Goal: Task Accomplishment & Management: Contribute content

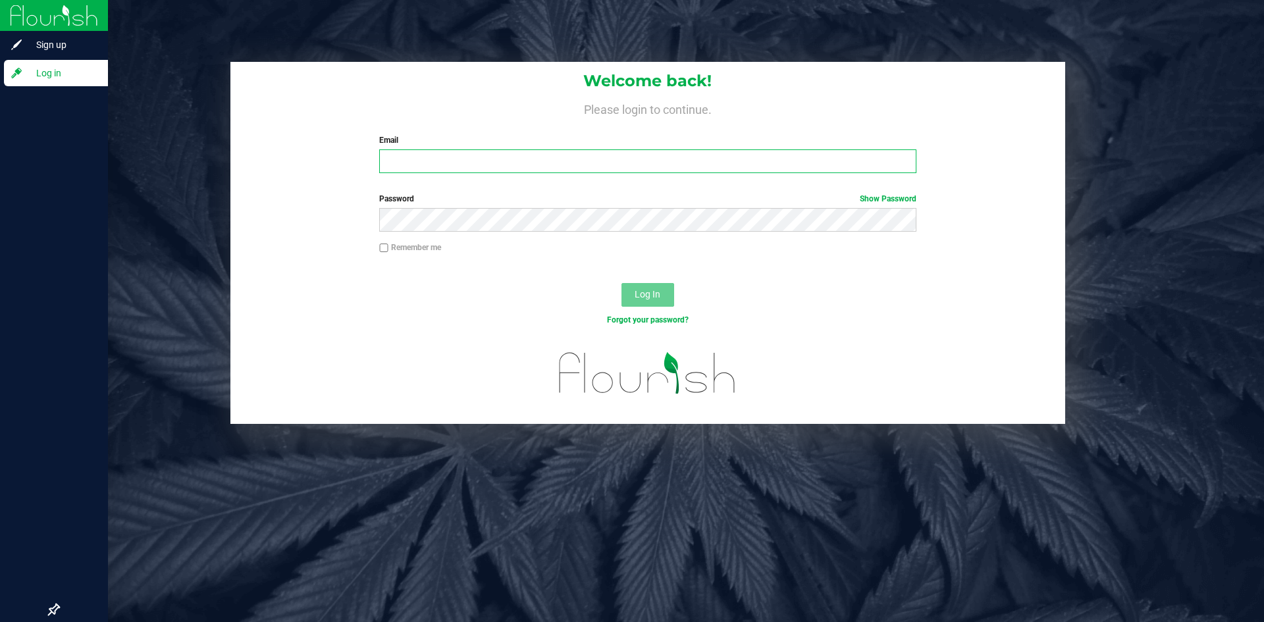
type input "[PERSON_NAME][EMAIL_ADDRESS][DOMAIN_NAME]"
click at [59, 74] on span "Log in" at bounding box center [62, 73] width 79 height 16
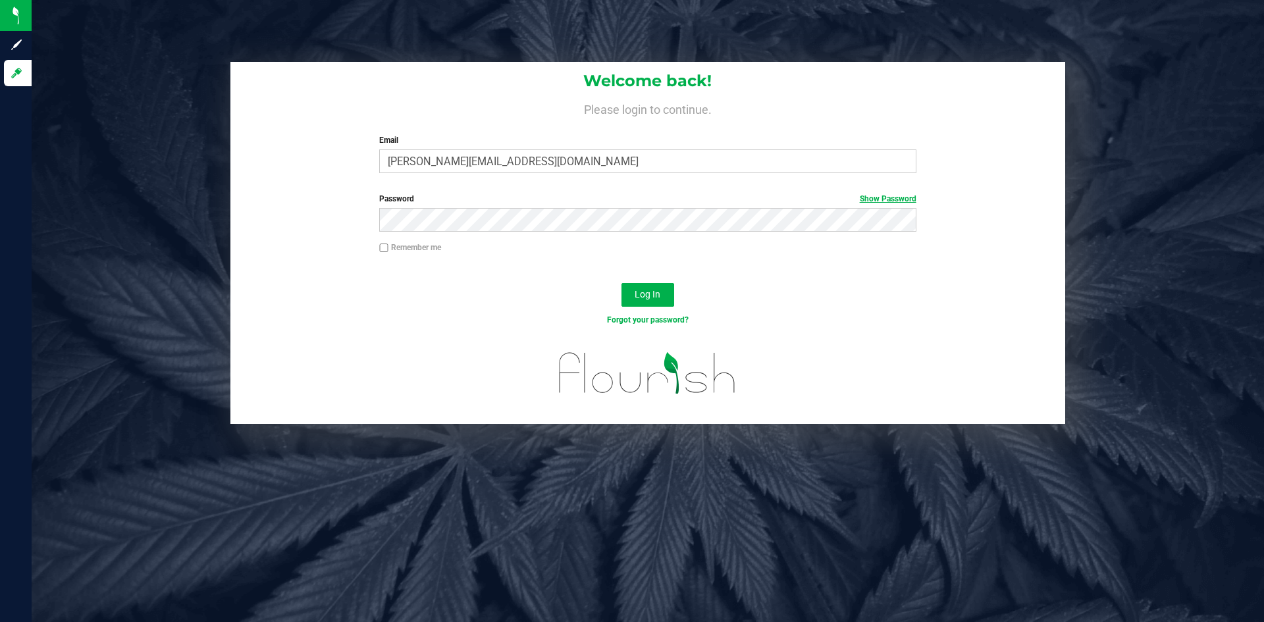
click at [892, 202] on link "Show Password" at bounding box center [888, 198] width 57 height 9
click at [379, 251] on input "Remember me" at bounding box center [383, 248] width 9 height 9
checkbox input "true"
click at [654, 301] on button "Log In" at bounding box center [647, 295] width 53 height 24
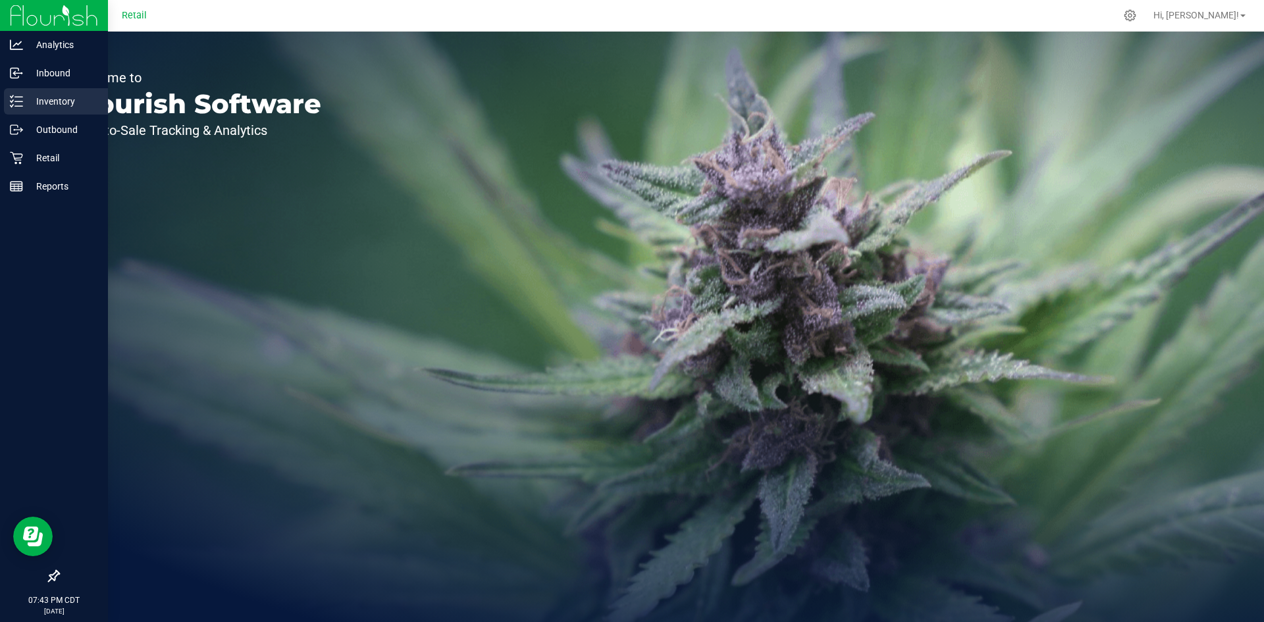
click at [63, 107] on p "Inventory" at bounding box center [62, 101] width 79 height 16
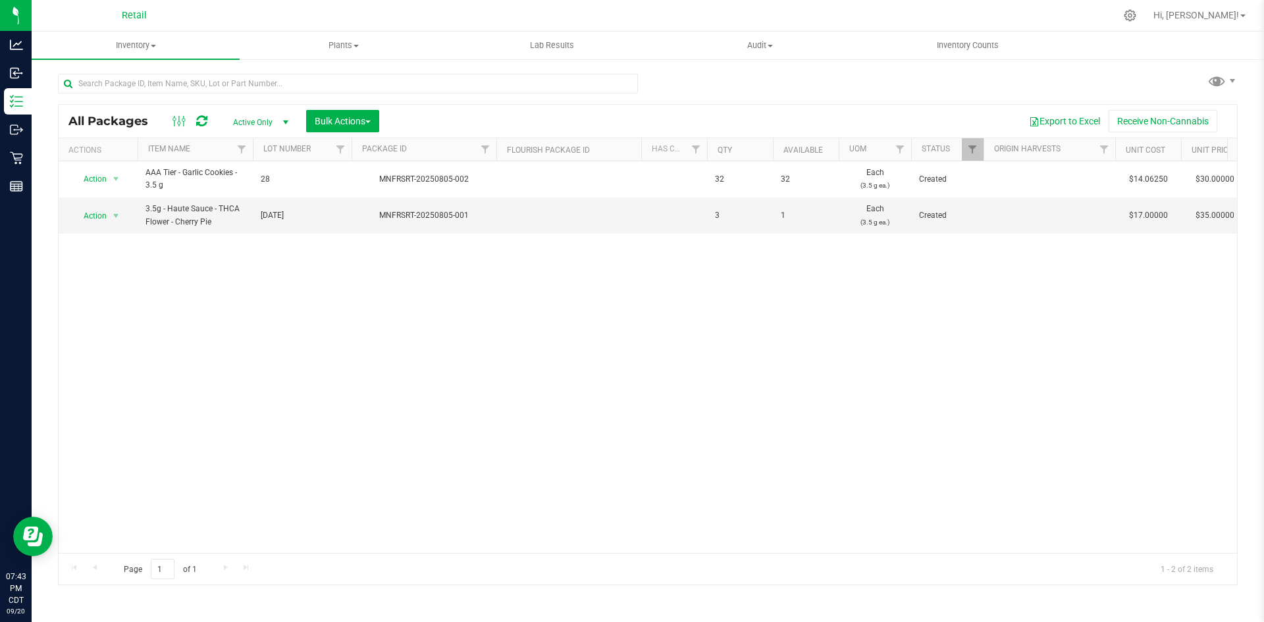
click at [90, 126] on span "All Packages" at bounding box center [114, 121] width 93 height 14
click at [1137, 18] on icon at bounding box center [1130, 16] width 14 height 14
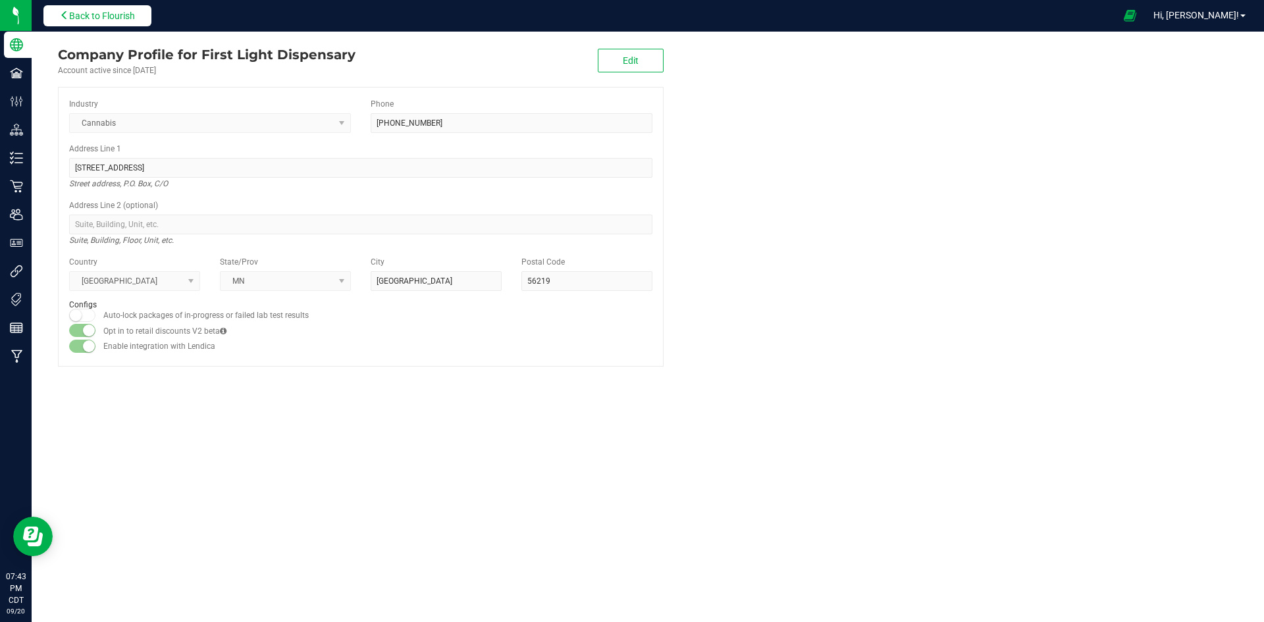
click at [101, 9] on button "Back to Flourish" at bounding box center [97, 15] width 108 height 21
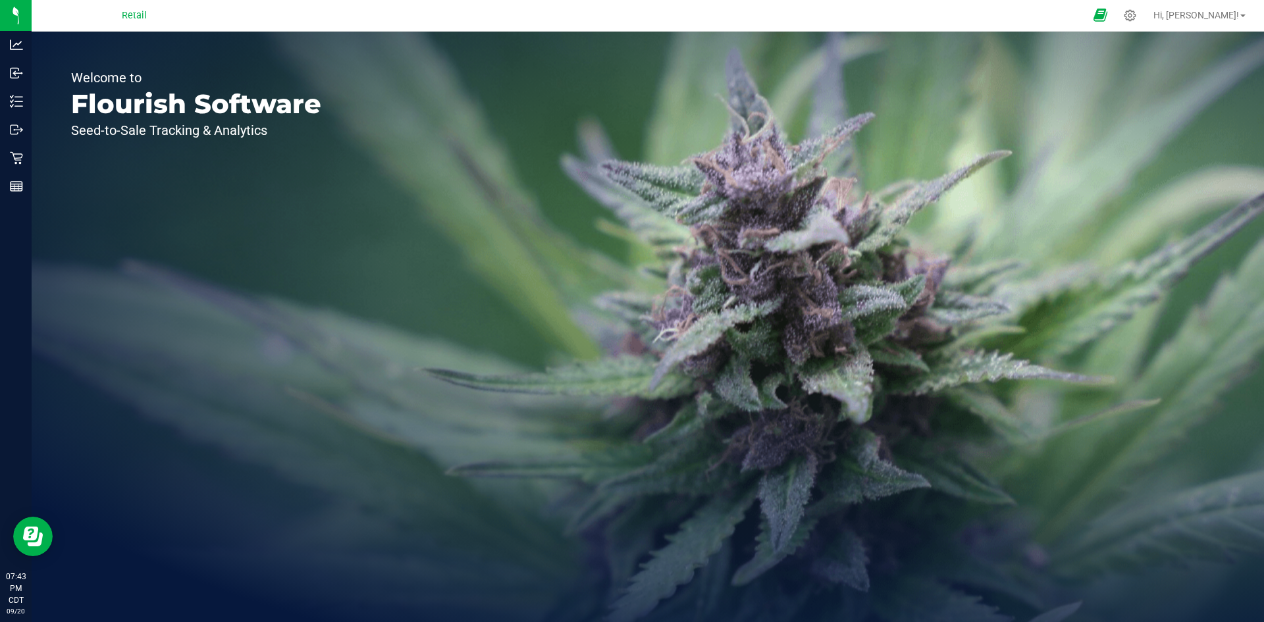
click at [1107, 11] on icon at bounding box center [1100, 15] width 14 height 15
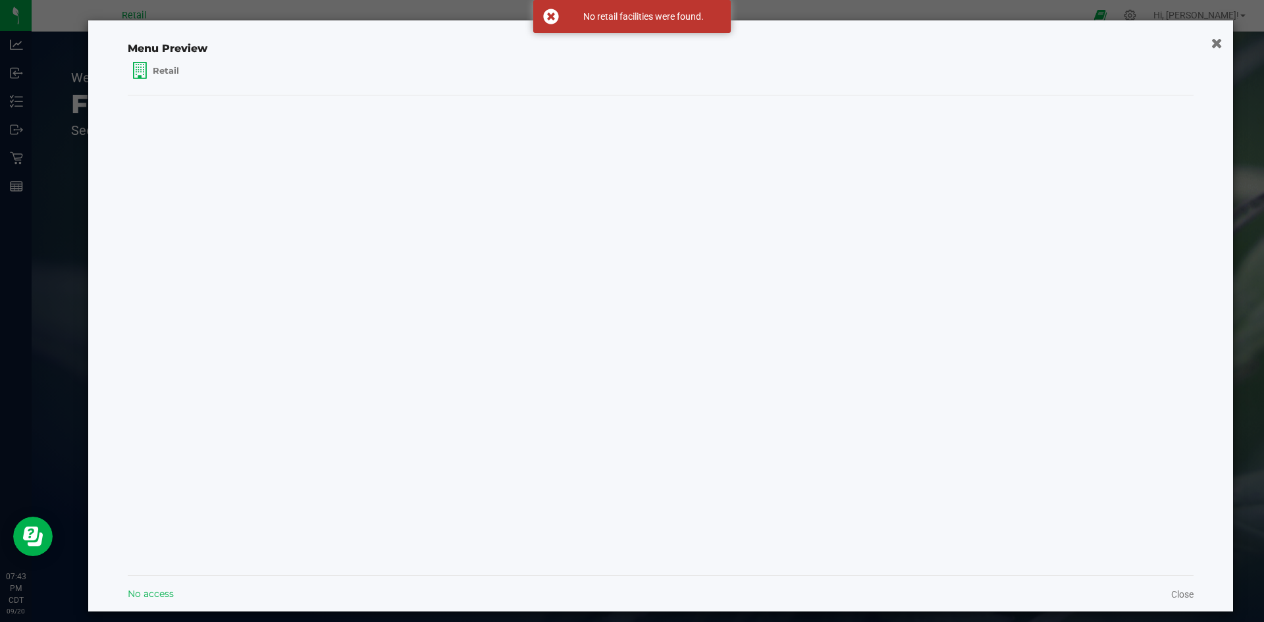
click at [1198, 36] on div "Menu Preview Retail No access Close" at bounding box center [660, 315] width 1145 height 591
click at [1211, 40] on icon "button" at bounding box center [1216, 43] width 11 height 14
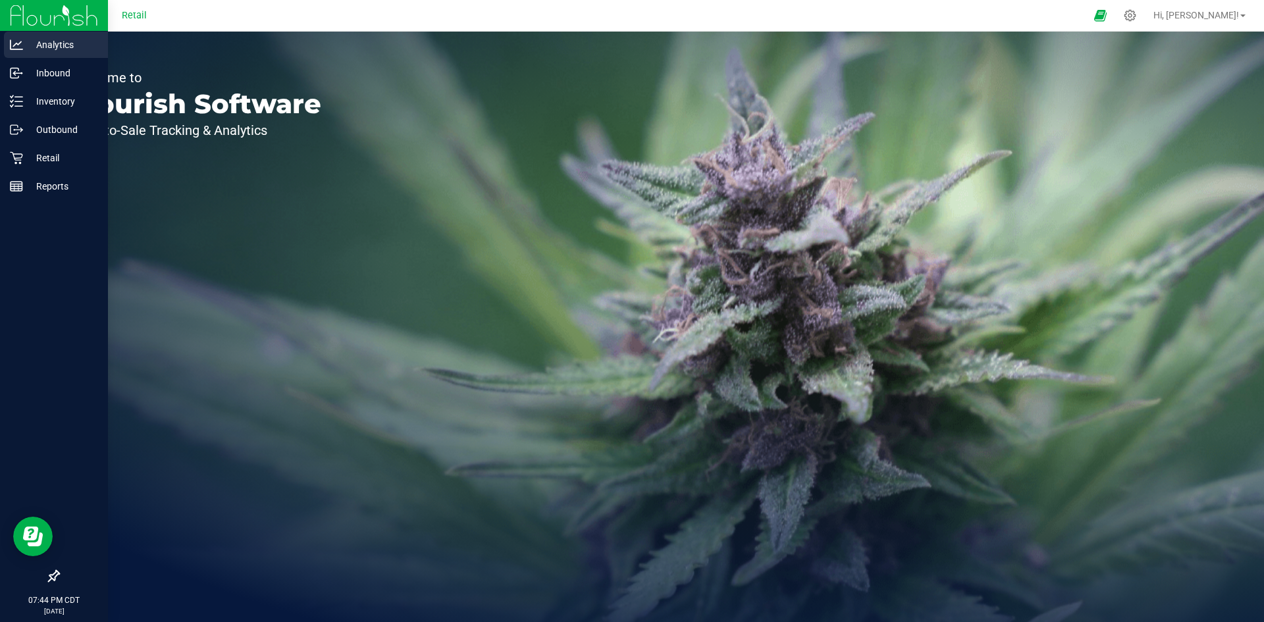
click at [43, 51] on p "Analytics" at bounding box center [62, 45] width 79 height 16
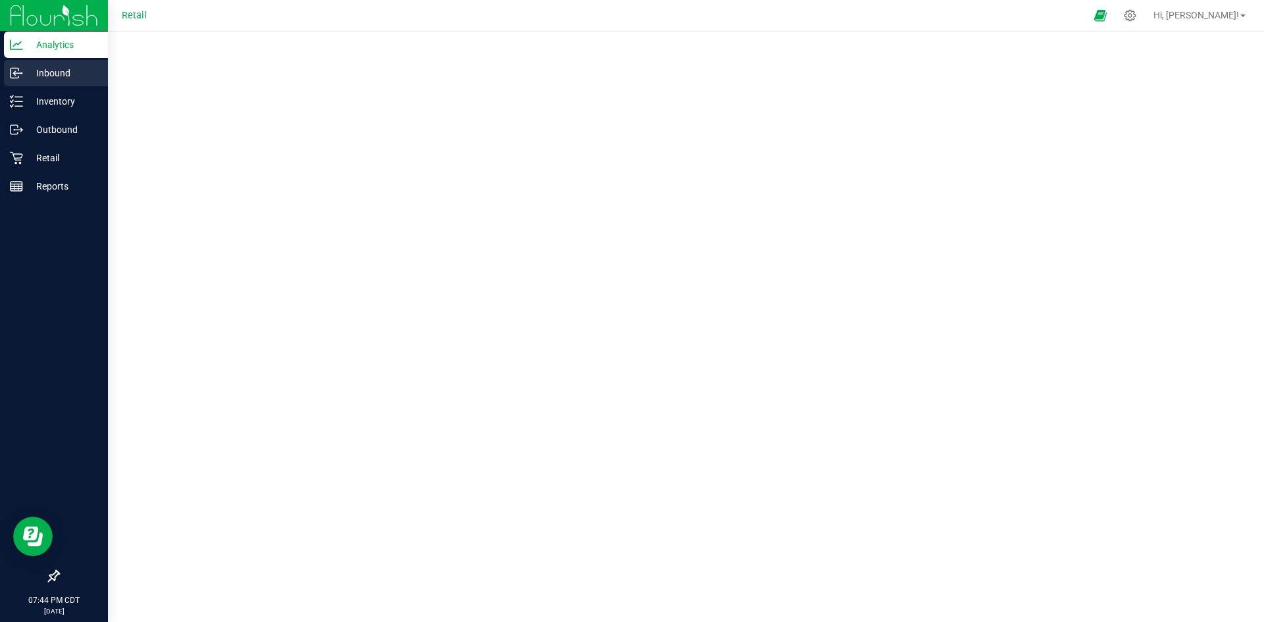
click at [47, 80] on p "Inbound" at bounding box center [62, 73] width 79 height 16
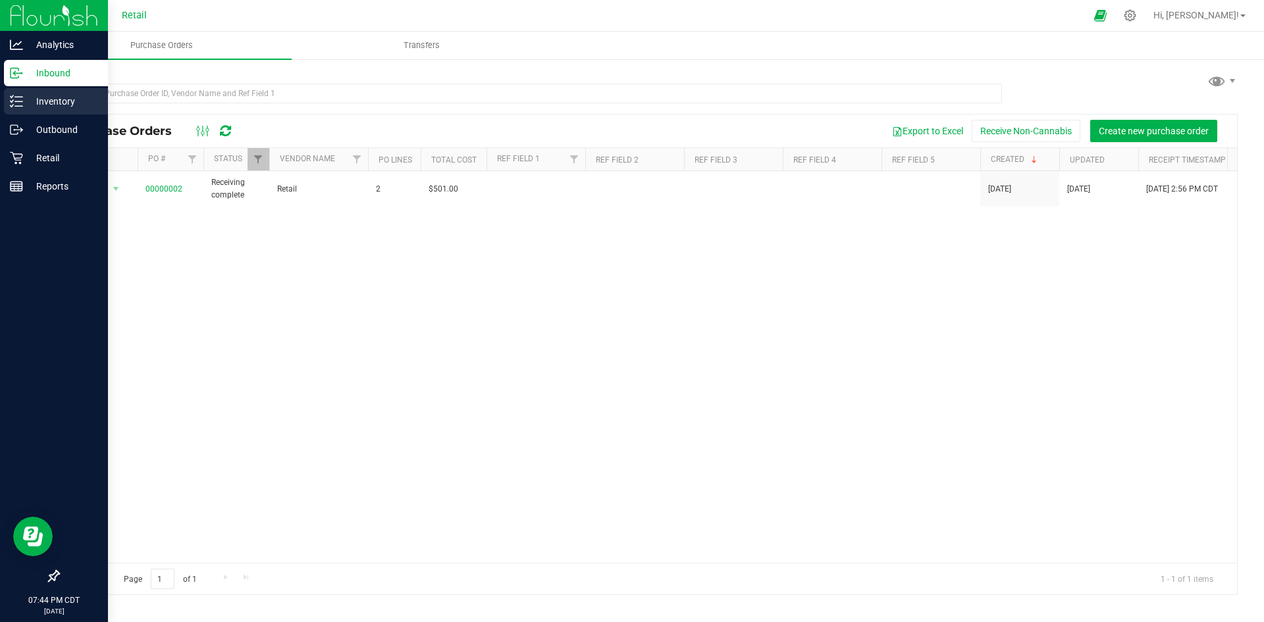
click at [53, 103] on p "Inventory" at bounding box center [62, 101] width 79 height 16
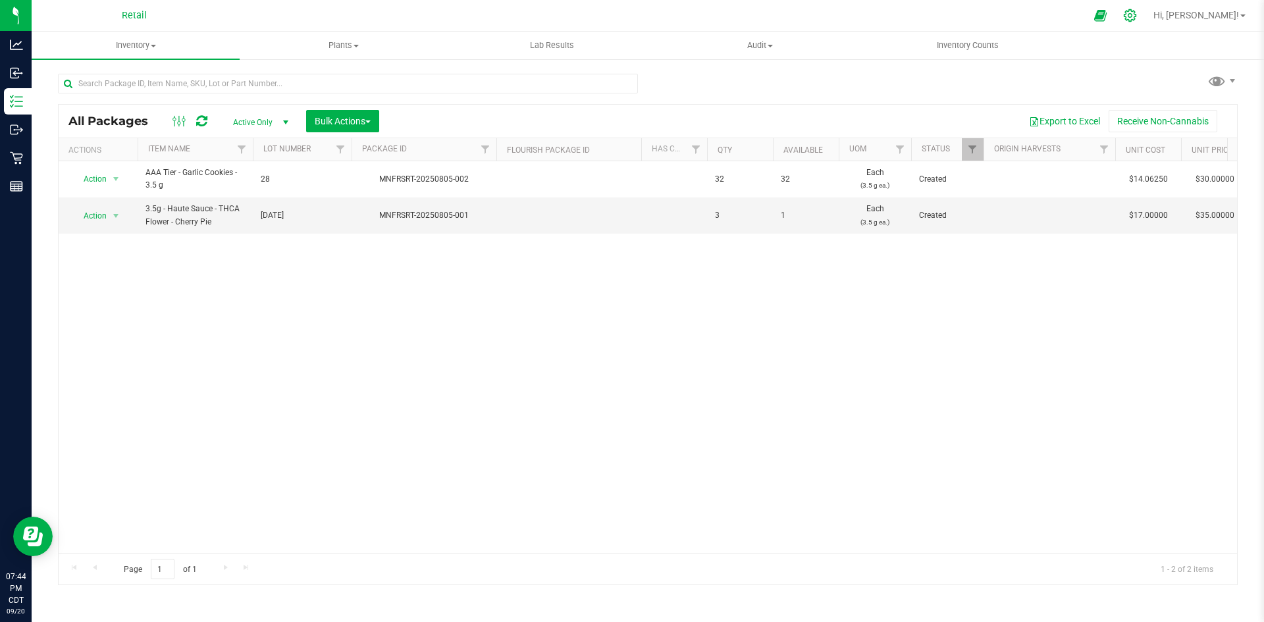
click at [1147, 23] on div at bounding box center [1130, 15] width 33 height 28
click at [1137, 14] on icon at bounding box center [1130, 16] width 14 height 14
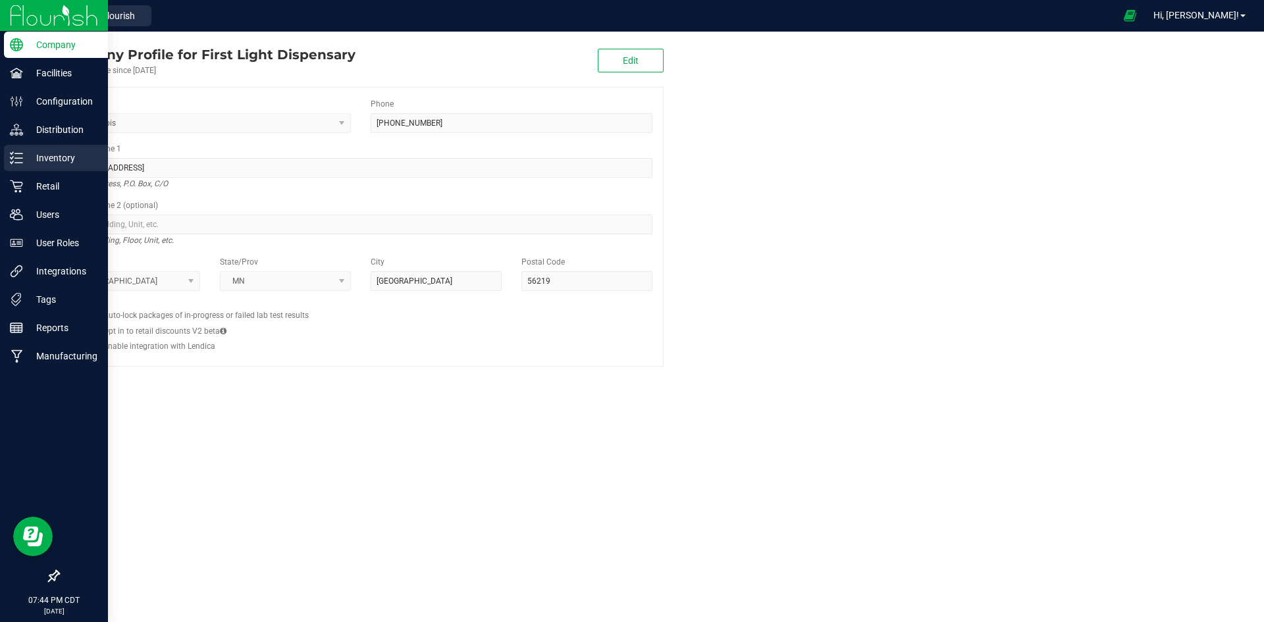
click at [58, 154] on p "Inventory" at bounding box center [62, 158] width 79 height 16
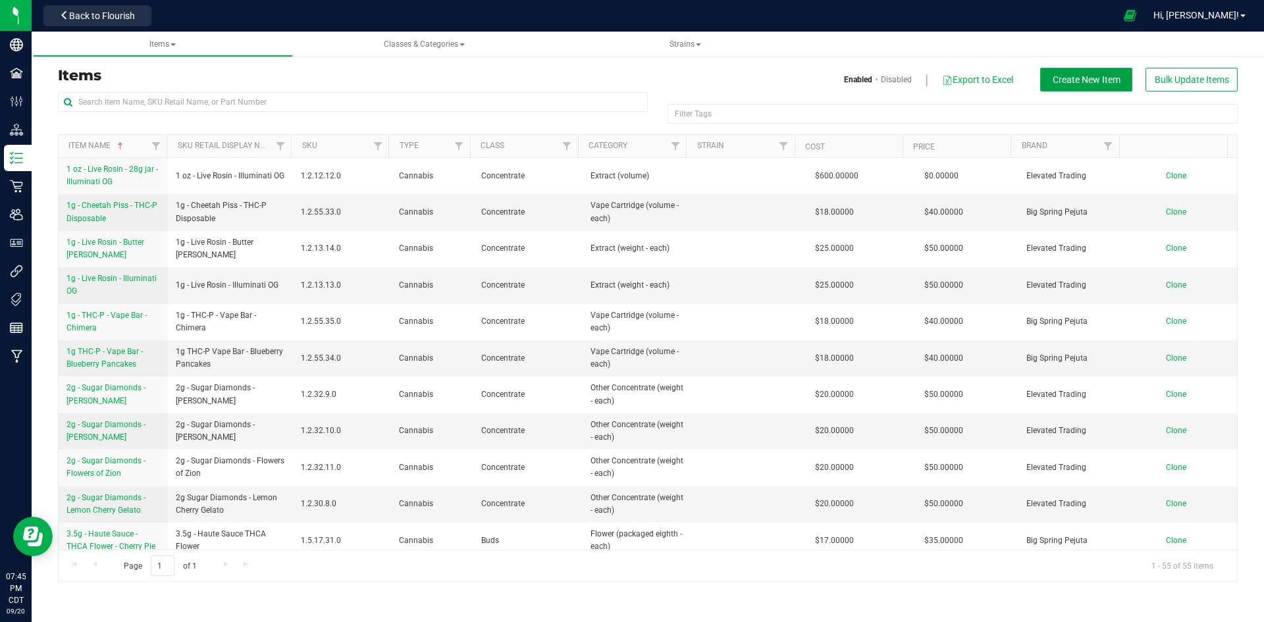
click at [1088, 74] on span "Create New Item" at bounding box center [1086, 79] width 68 height 11
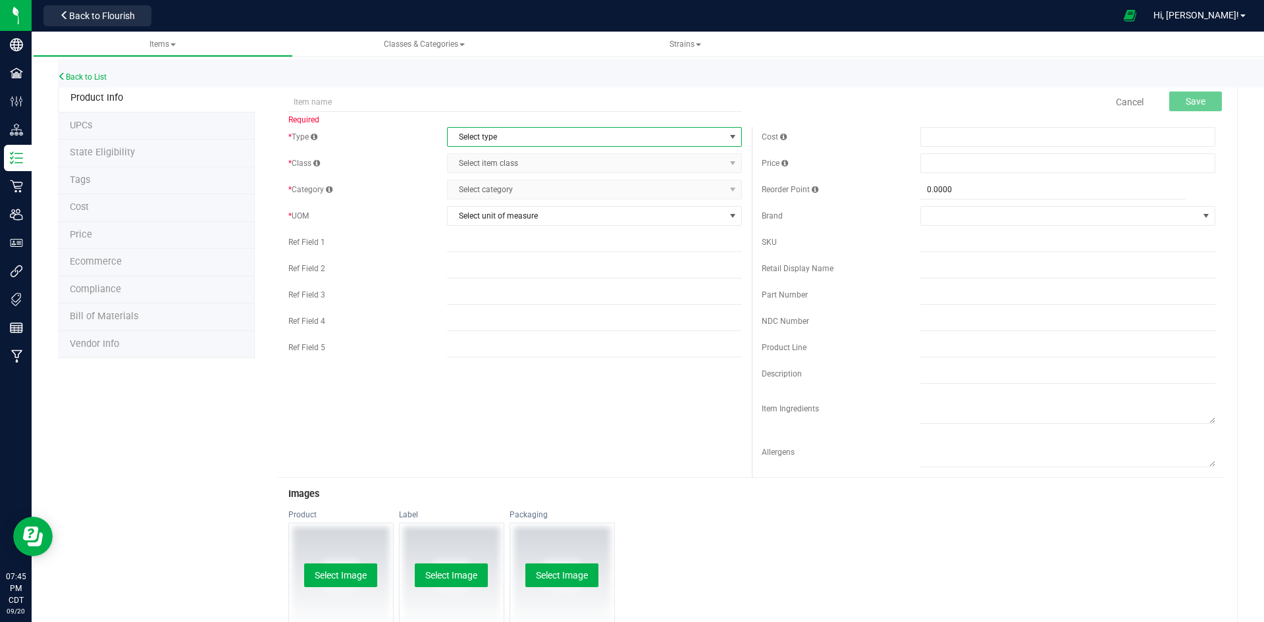
click at [727, 133] on span "select" at bounding box center [732, 137] width 11 height 11
click at [579, 215] on li "Supplies" at bounding box center [589, 219] width 291 height 20
click at [727, 164] on span "select" at bounding box center [732, 163] width 11 height 11
click at [548, 188] on li "General" at bounding box center [589, 186] width 291 height 20
click at [729, 187] on span "select" at bounding box center [732, 189] width 11 height 11
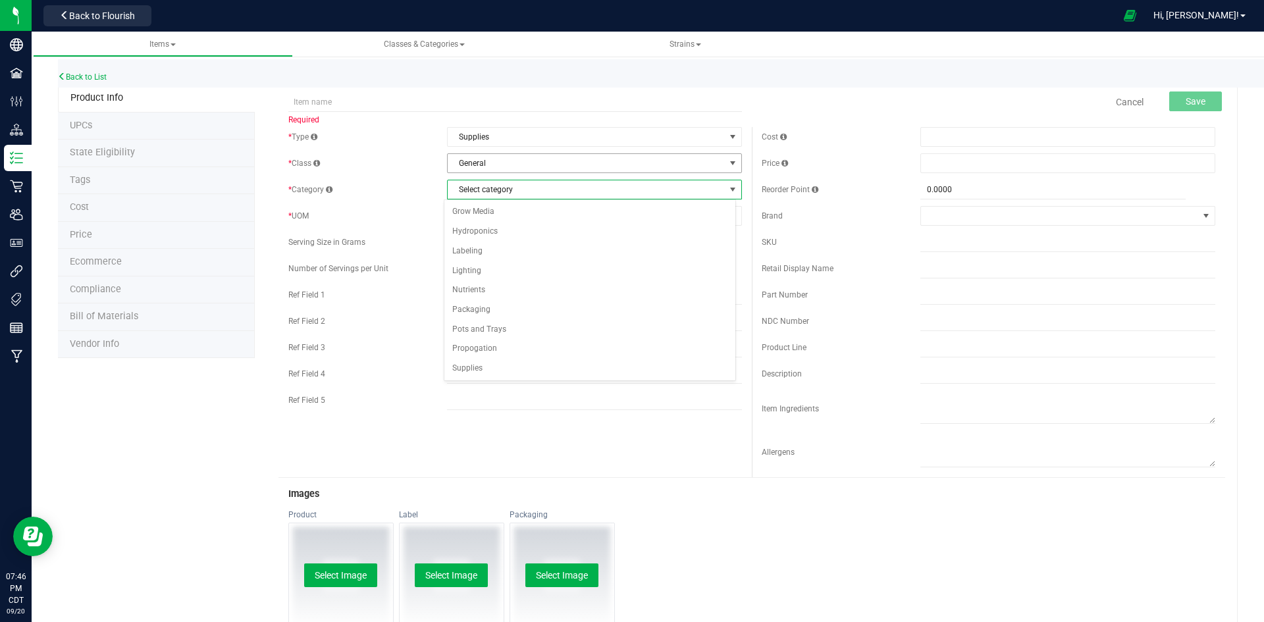
click at [717, 163] on span "General" at bounding box center [586, 163] width 277 height 18
click at [652, 200] on li "Non Cannabis Items" at bounding box center [589, 205] width 291 height 20
click at [727, 186] on span "select" at bounding box center [732, 189] width 11 height 11
click at [511, 214] on li "Sellable Inventory" at bounding box center [589, 212] width 291 height 20
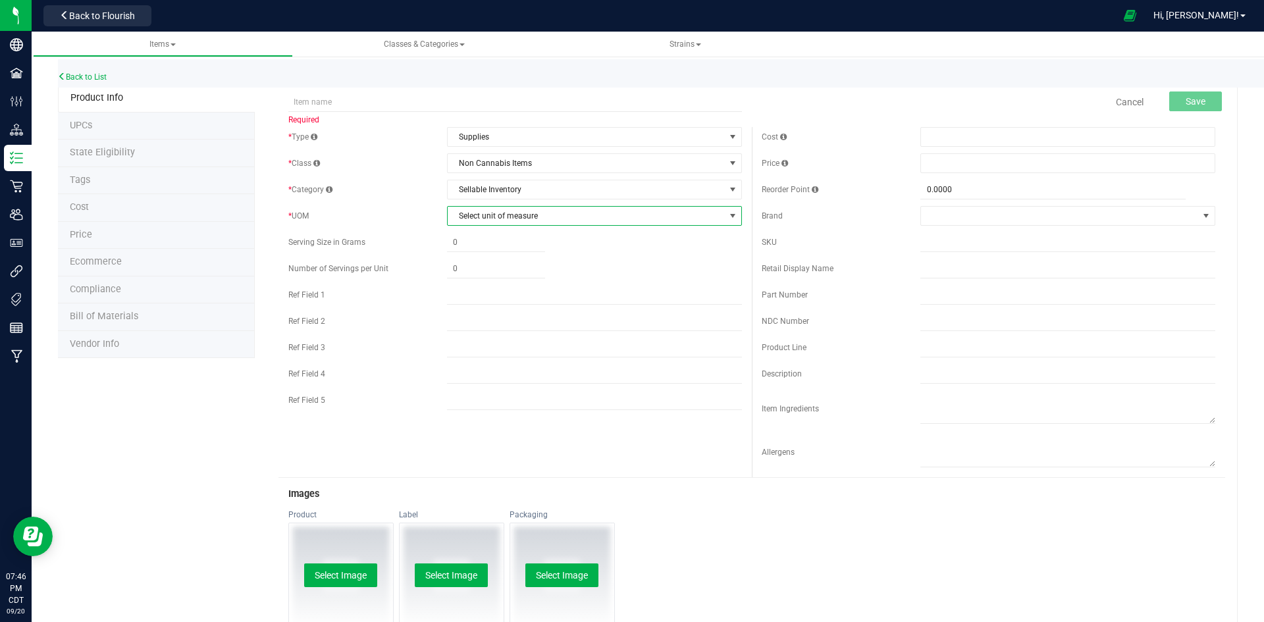
click at [727, 217] on span "select" at bounding box center [732, 216] width 11 height 11
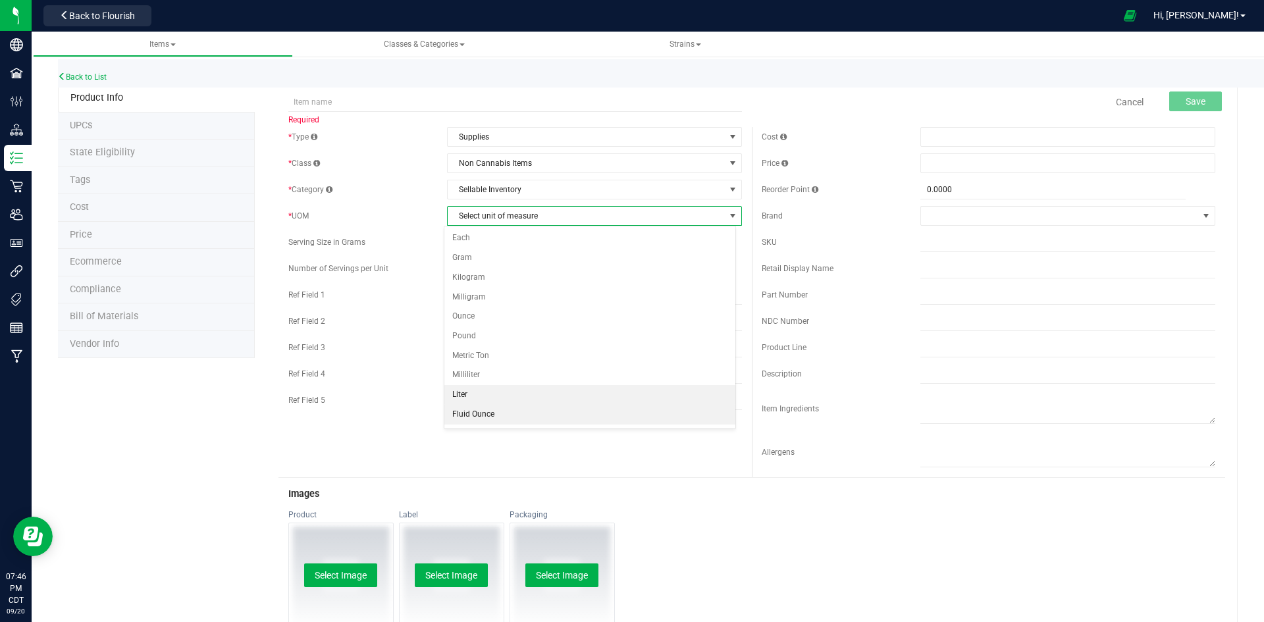
scroll to position [57, 0]
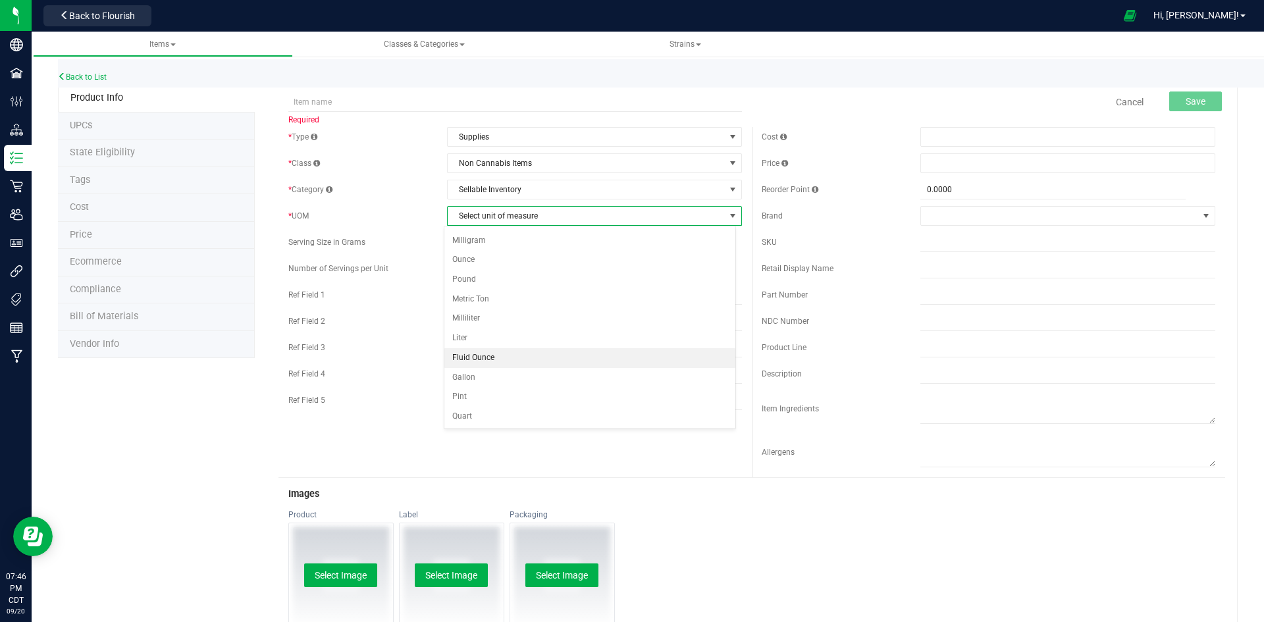
click at [588, 355] on li "Fluid Ounce" at bounding box center [589, 358] width 291 height 20
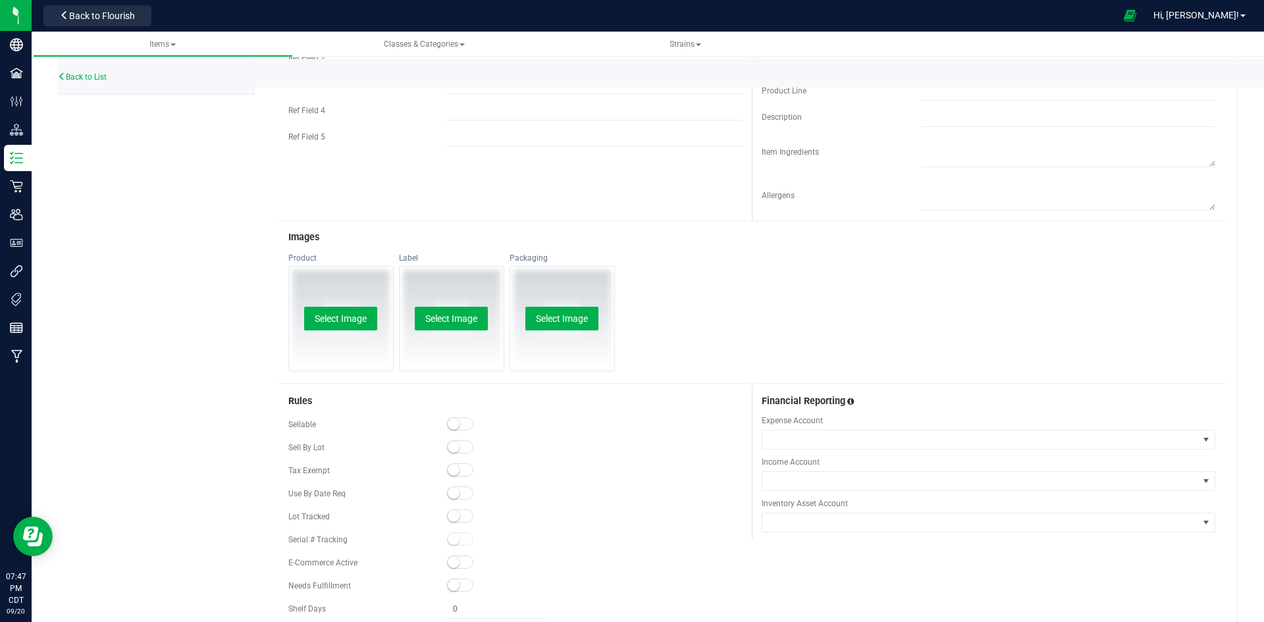
scroll to position [328, 0]
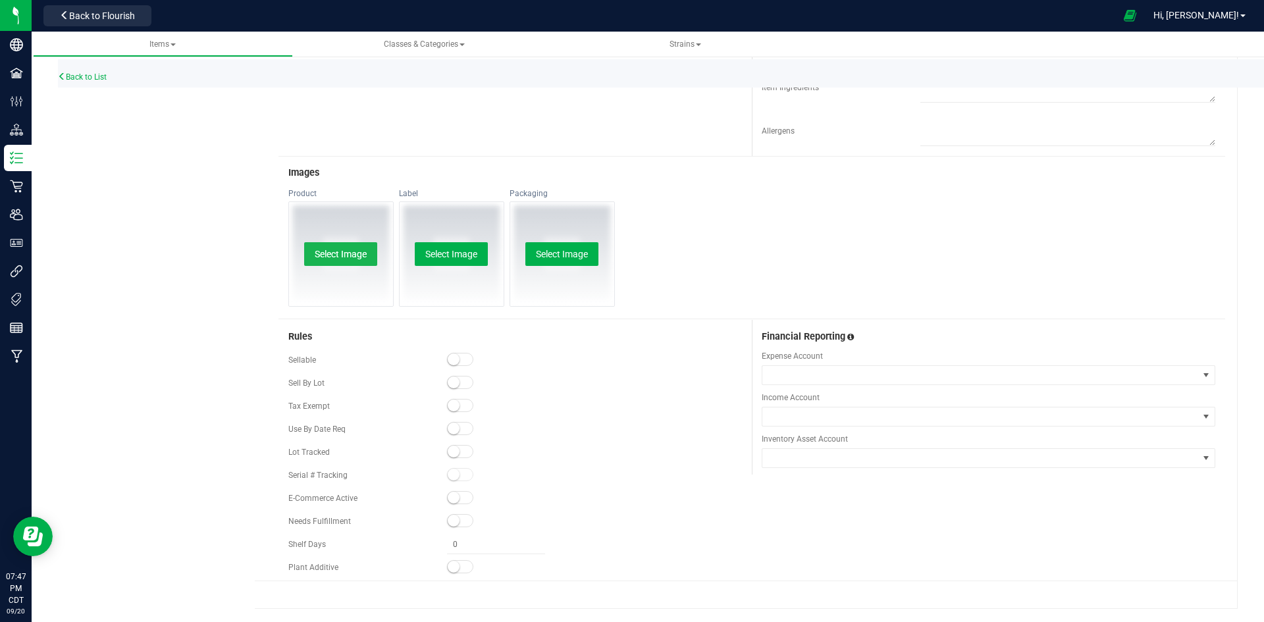
click at [324, 251] on button "Select Image" at bounding box center [340, 254] width 73 height 24
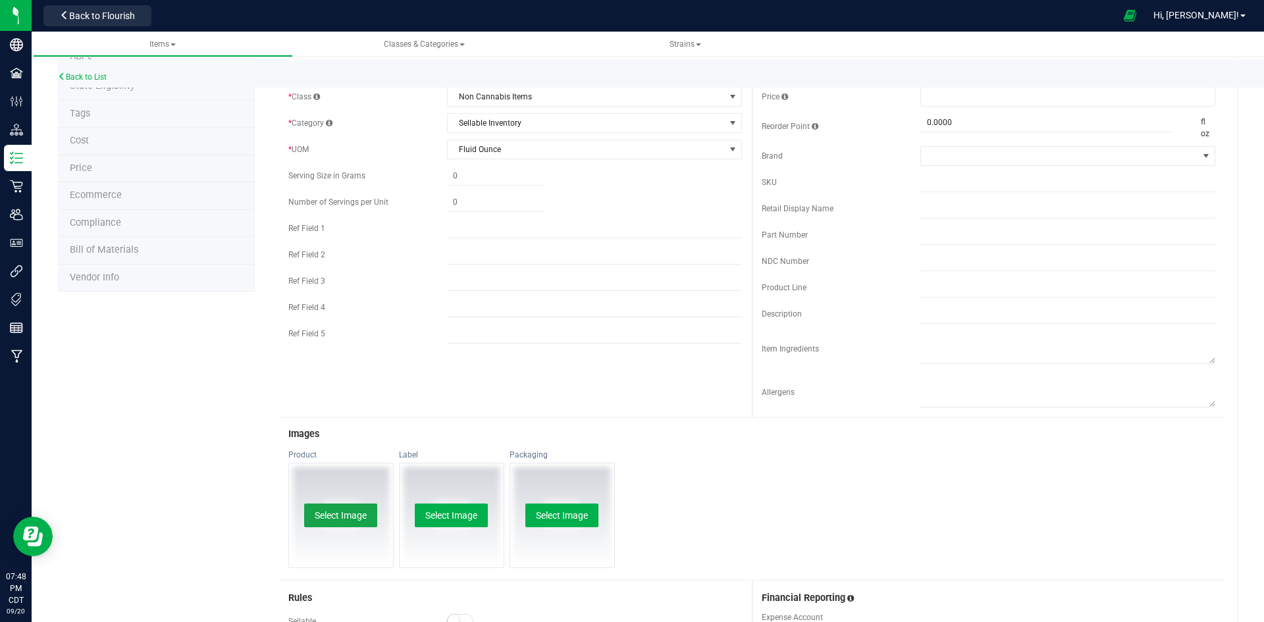
scroll to position [0, 0]
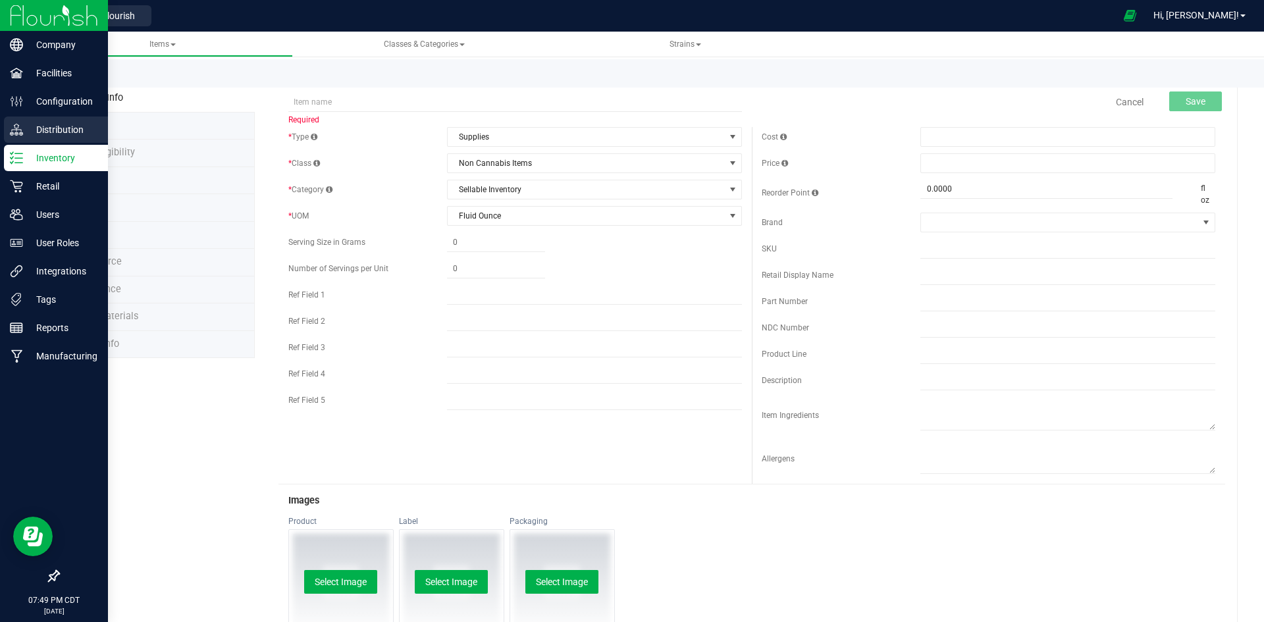
click at [64, 123] on p "Distribution" at bounding box center [62, 130] width 79 height 16
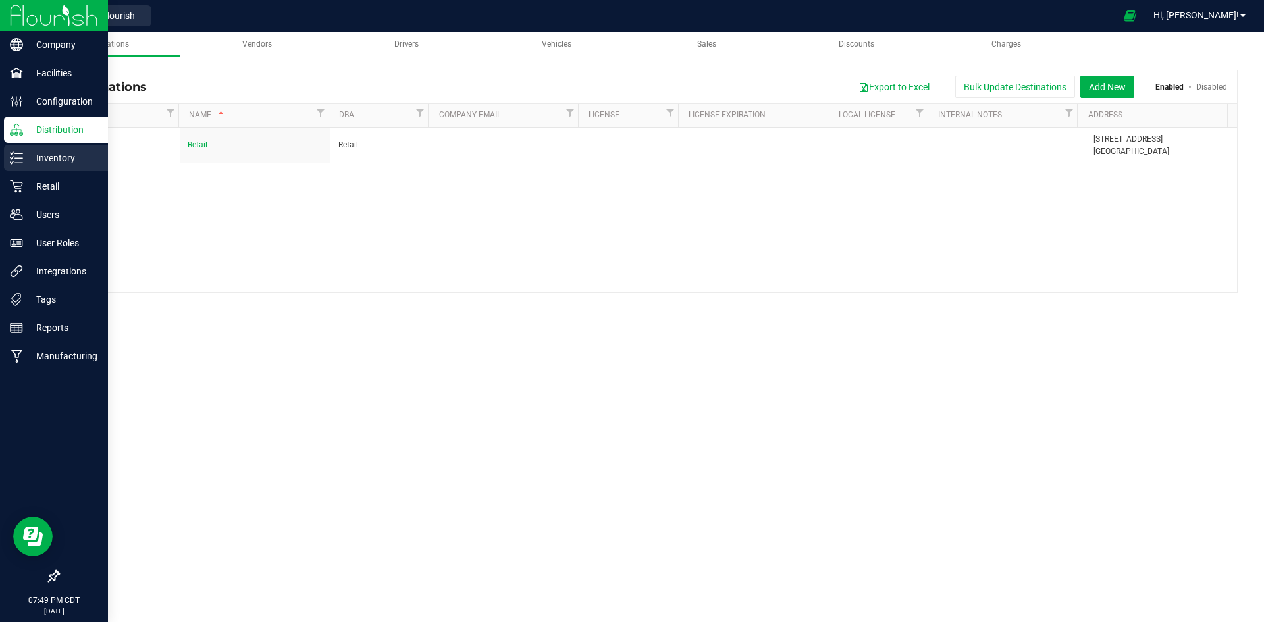
click at [61, 155] on p "Inventory" at bounding box center [62, 158] width 79 height 16
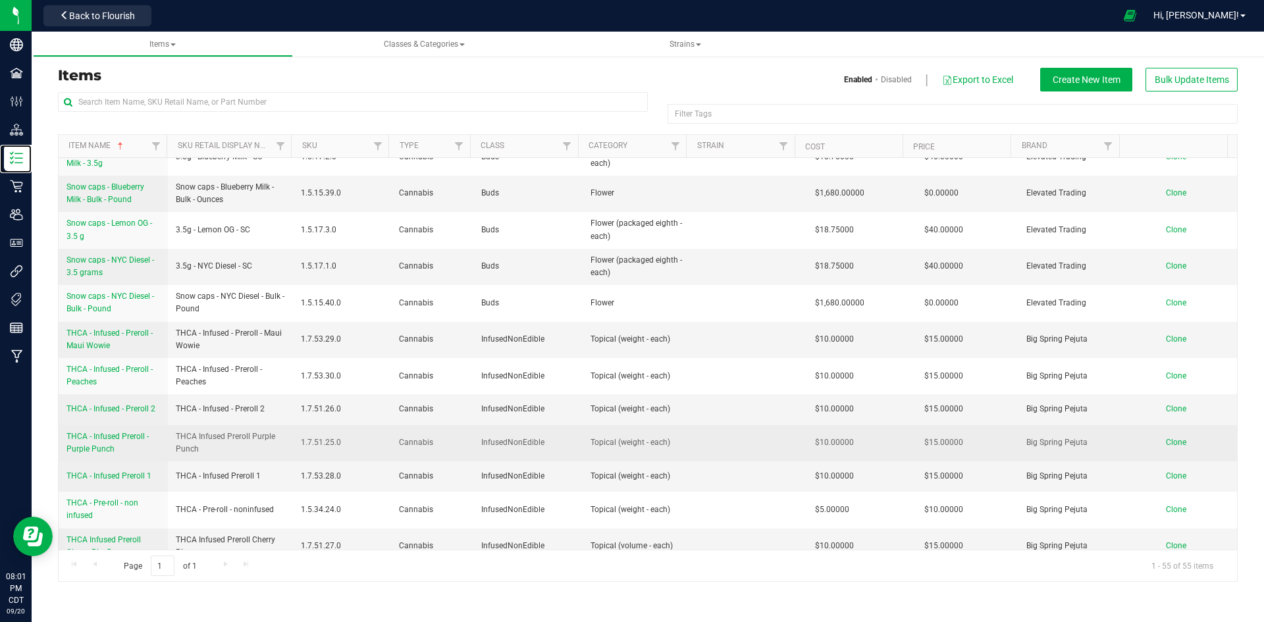
scroll to position [1616, 0]
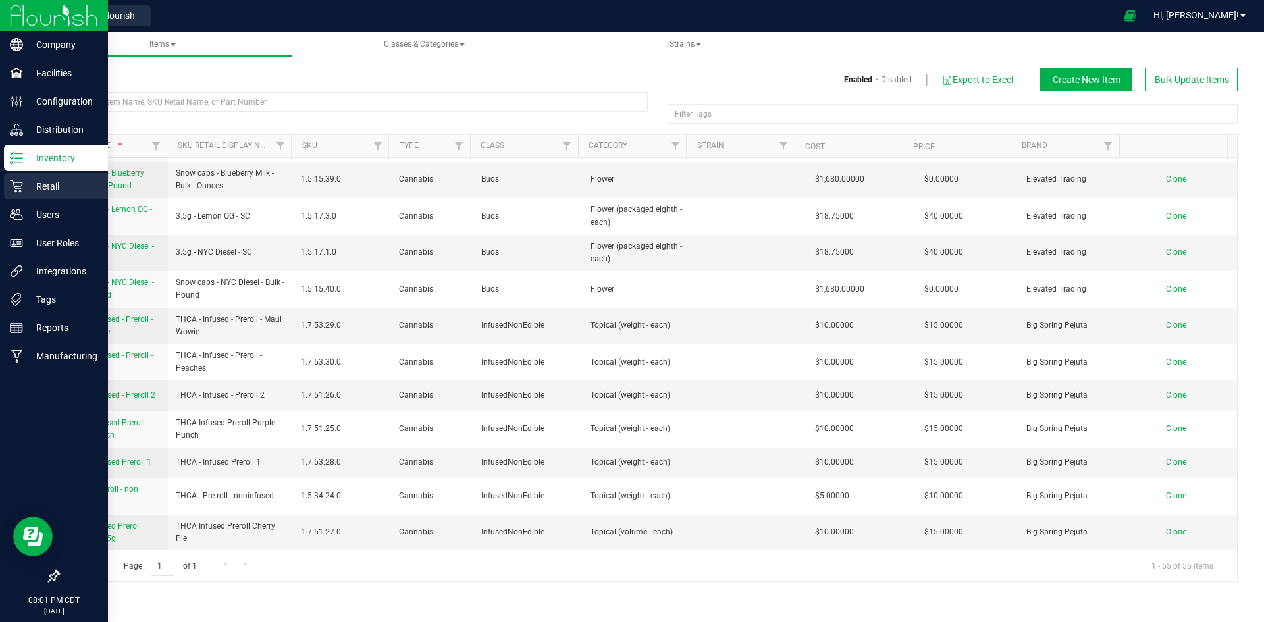
click at [32, 183] on p "Retail" at bounding box center [62, 186] width 79 height 16
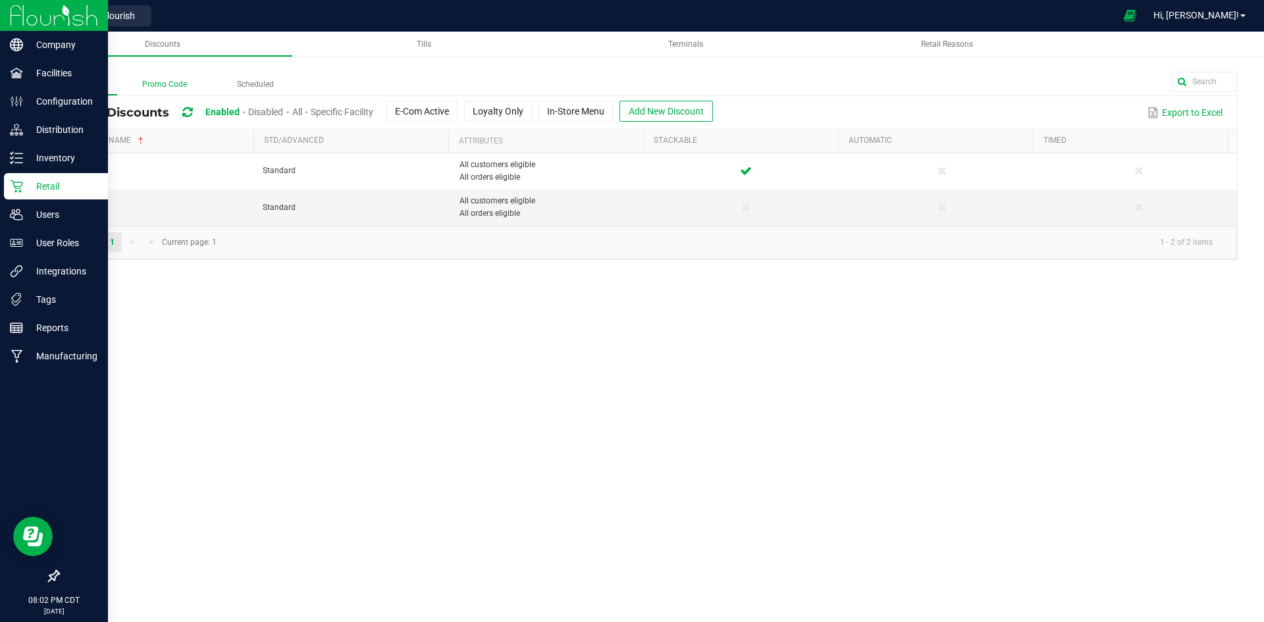
click at [168, 80] on label "Promo Code" at bounding box center [164, 84] width 95 height 20
click at [0, 0] on input "Promo Code" at bounding box center [0, 0] width 0 height 0
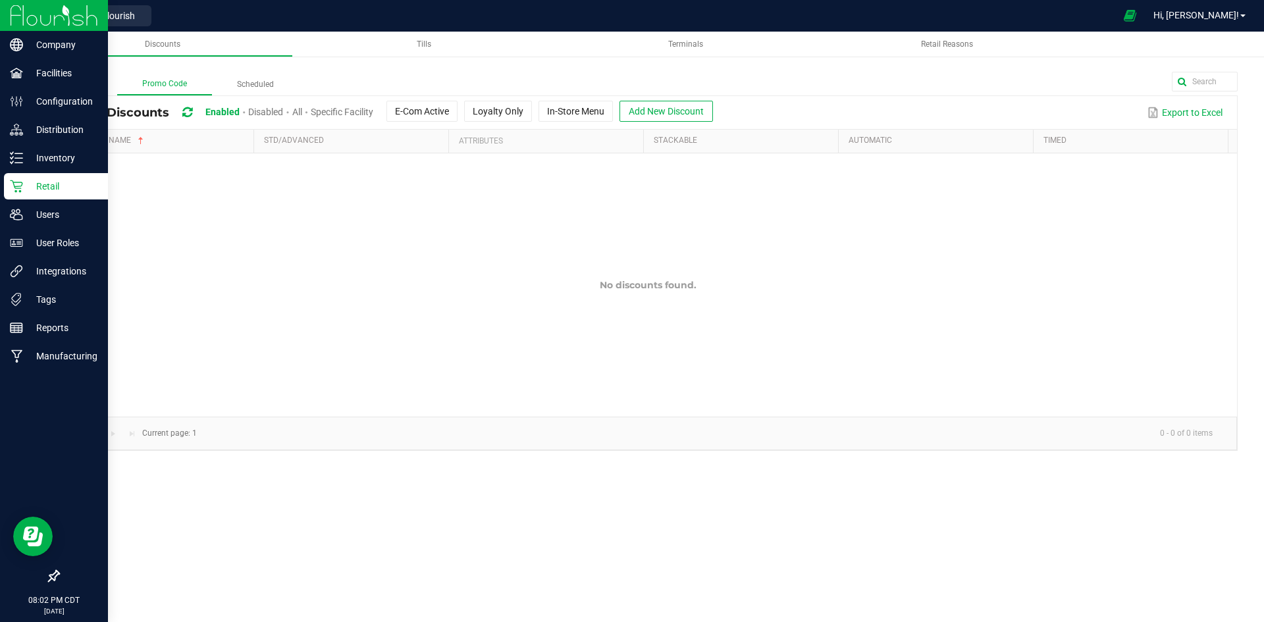
click at [80, 195] on div "Retail" at bounding box center [56, 186] width 104 height 26
click at [79, 158] on p "Inventory" at bounding box center [62, 158] width 79 height 16
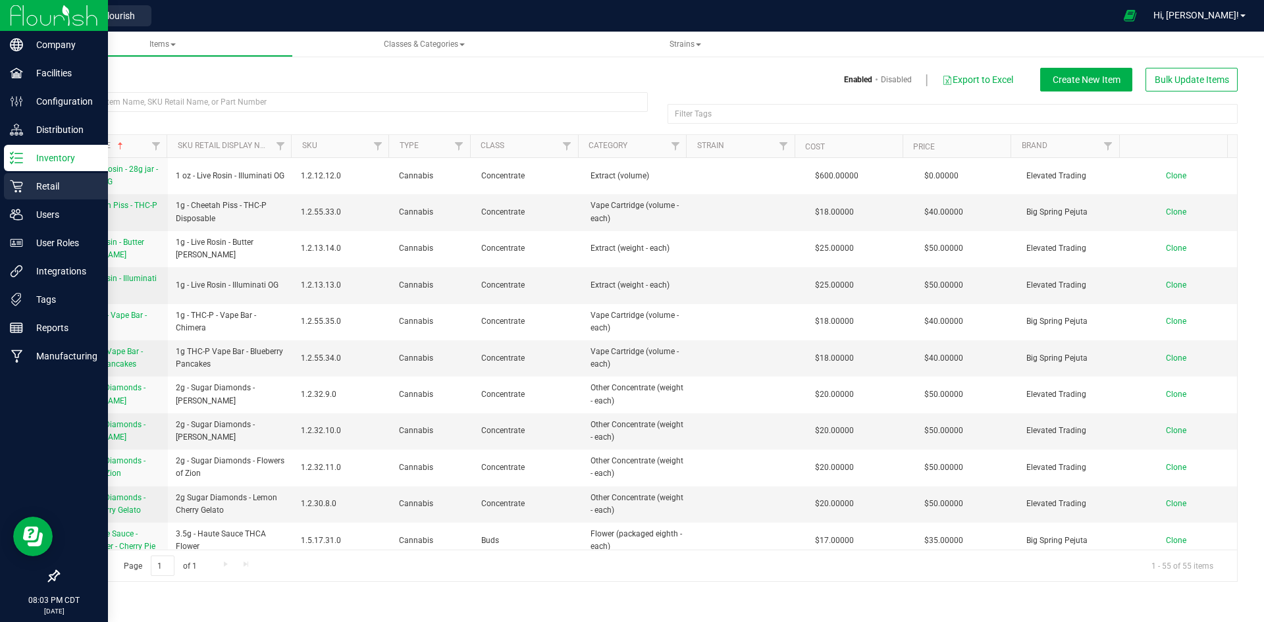
click at [67, 179] on p "Retail" at bounding box center [62, 186] width 79 height 16
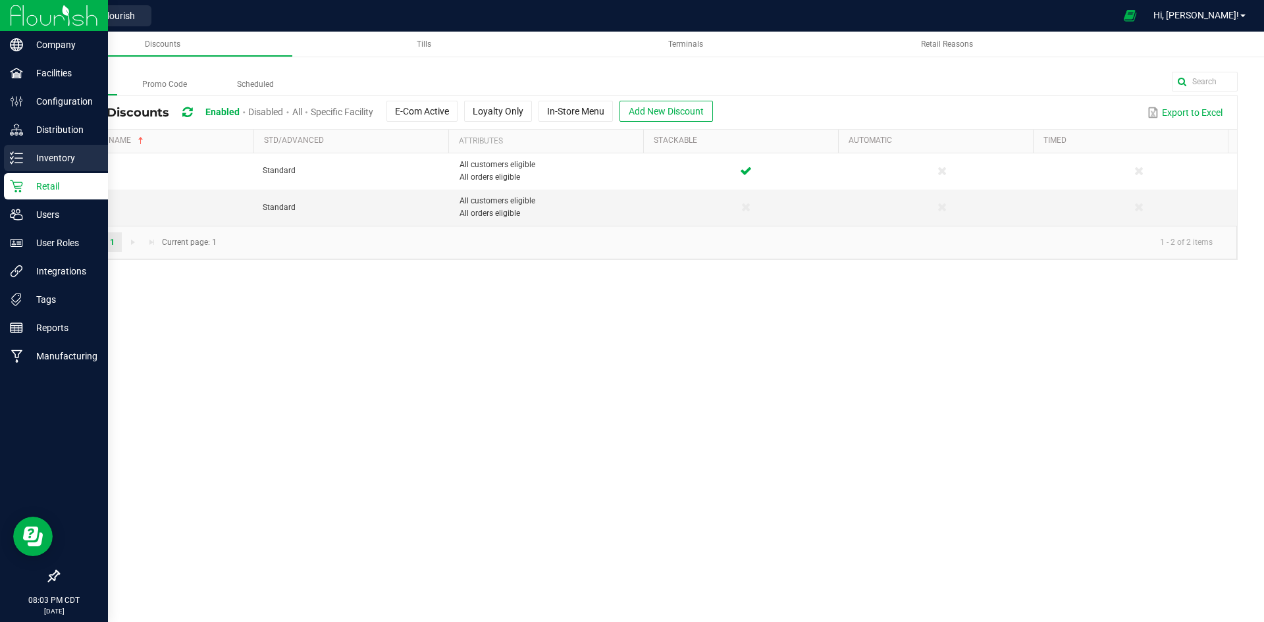
click at [53, 155] on p "Inventory" at bounding box center [62, 158] width 79 height 16
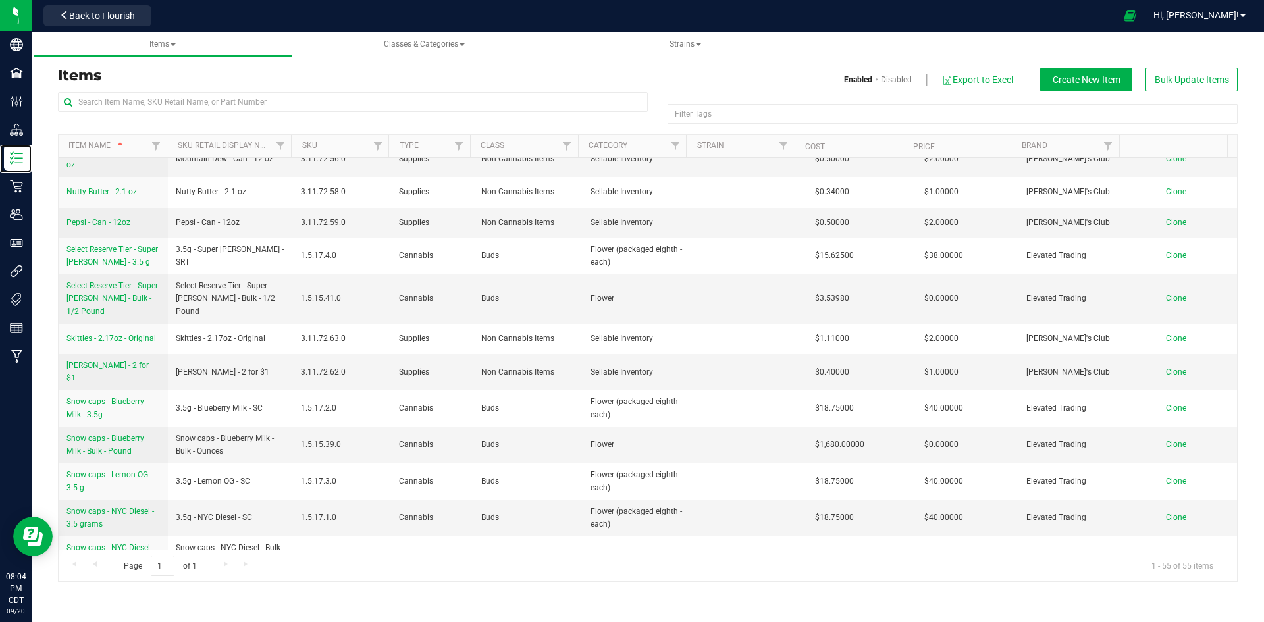
scroll to position [1616, 0]
